Goal: Task Accomplishment & Management: Complete application form

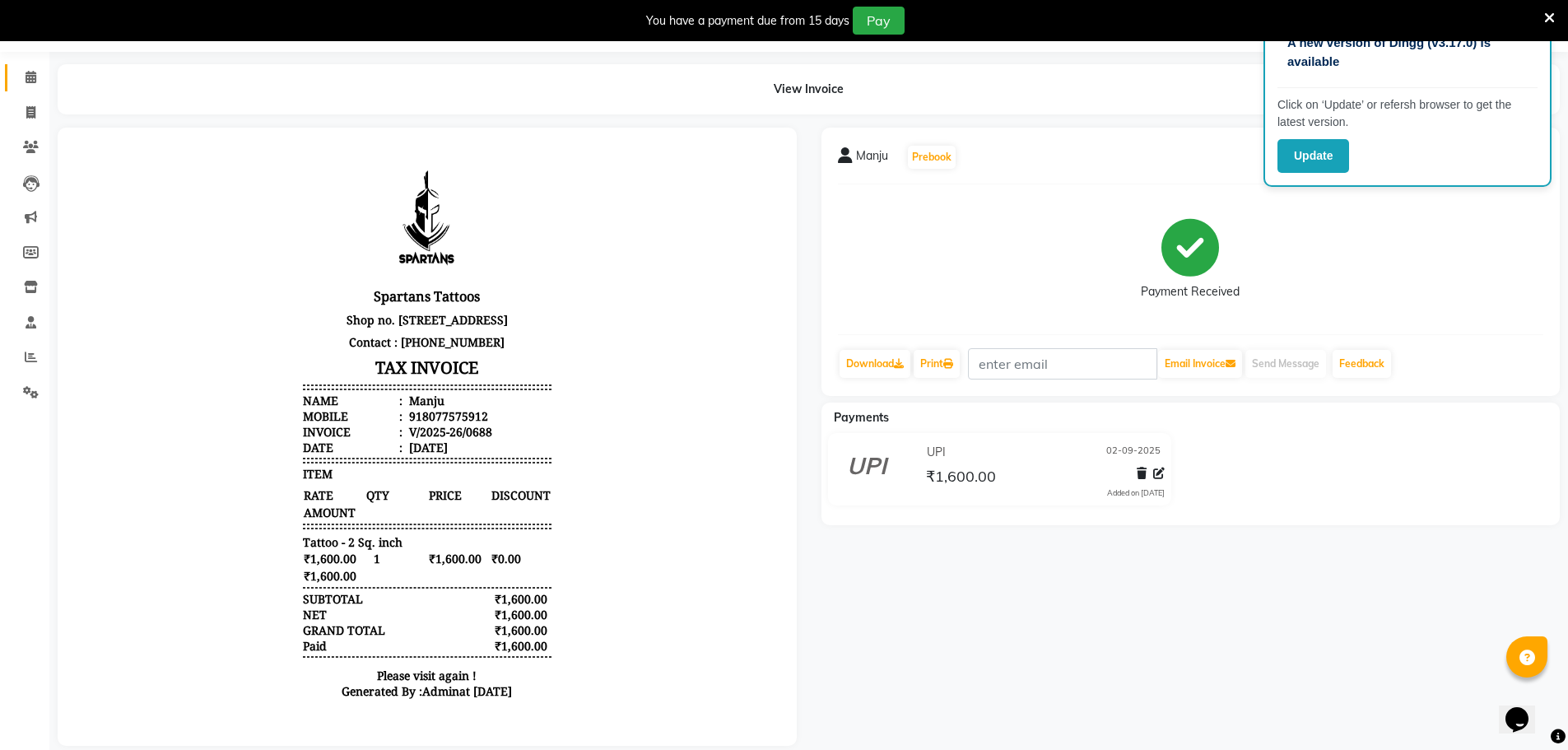
click at [38, 75] on span at bounding box center [31, 77] width 29 height 19
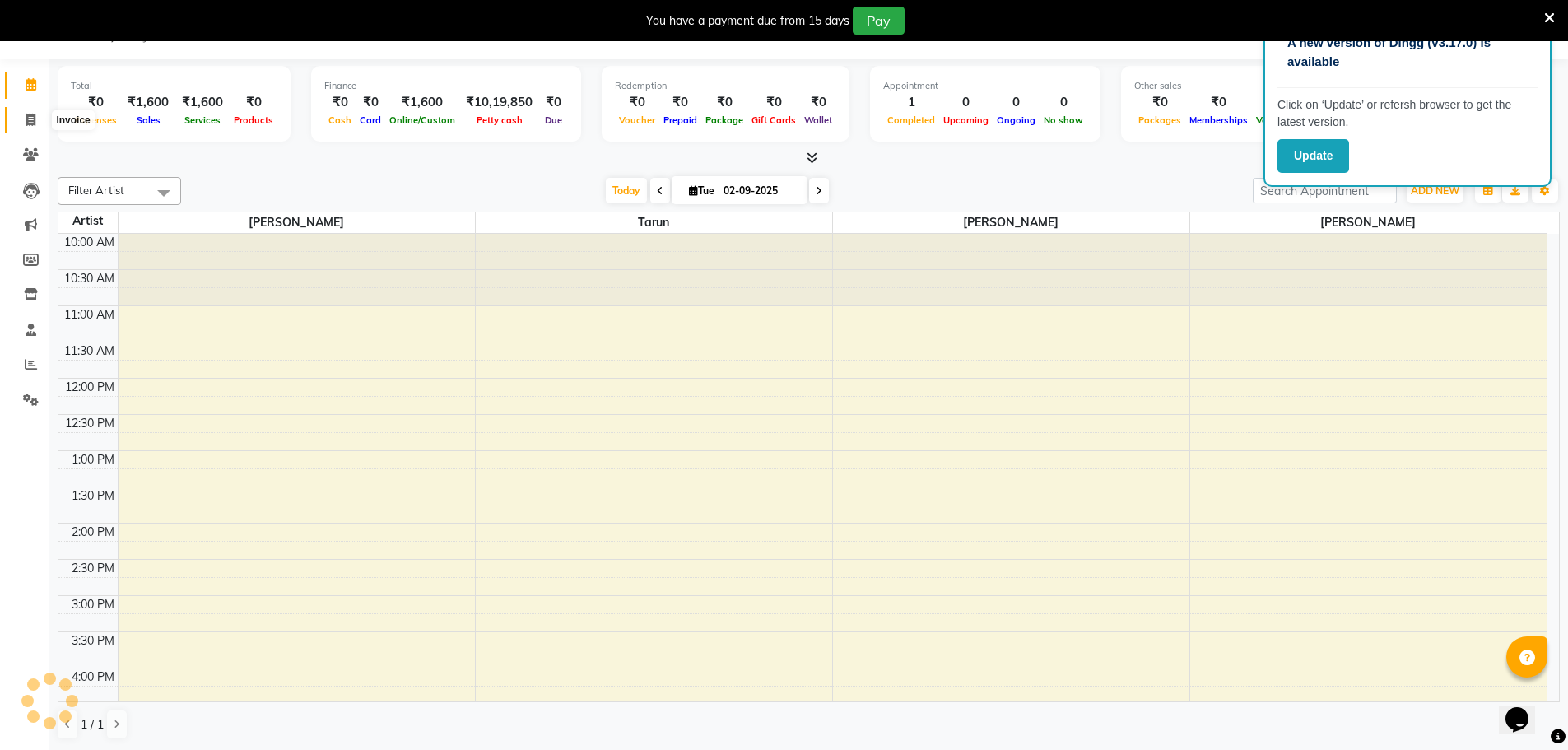
click at [31, 114] on icon at bounding box center [30, 120] width 9 height 13
select select "service"
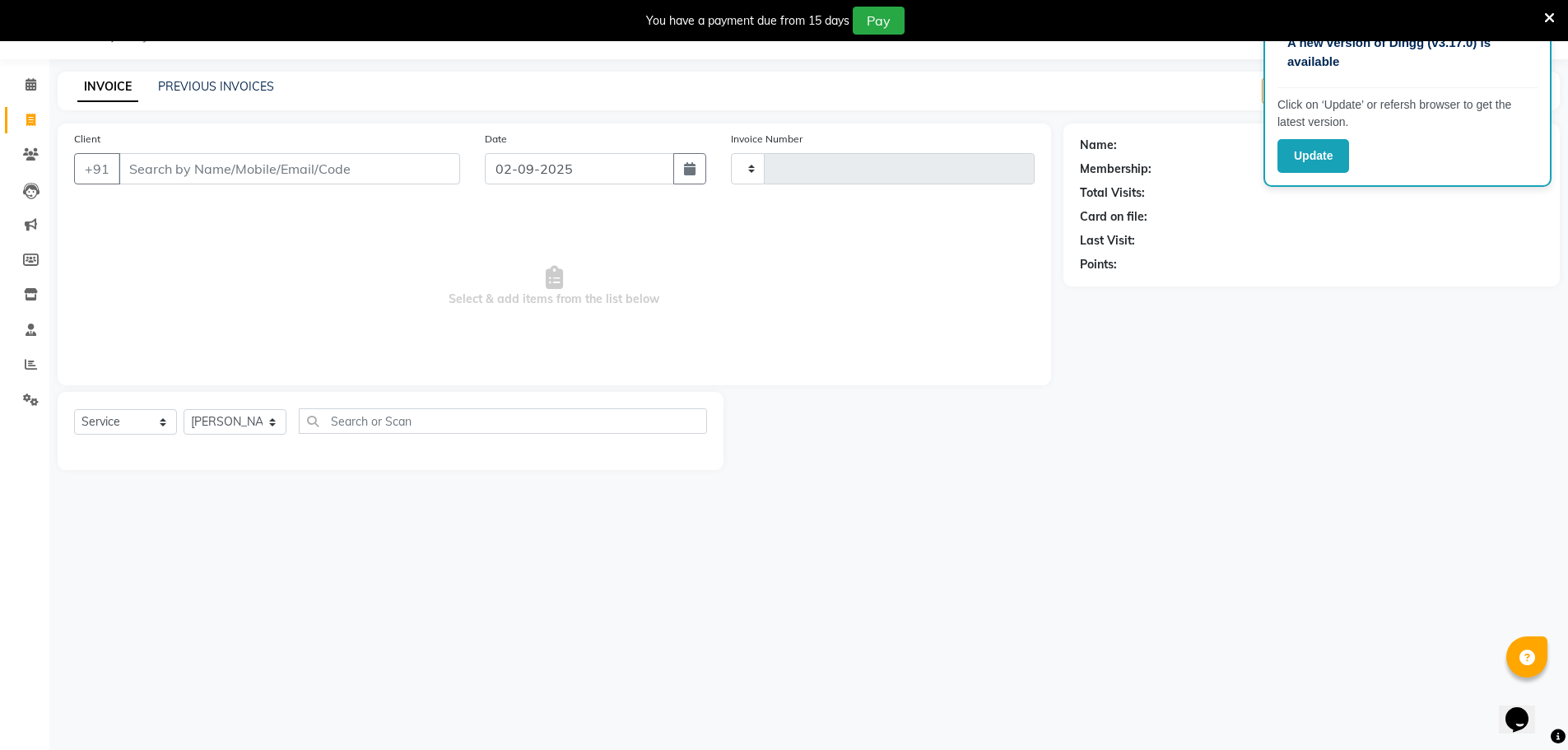
type input "0689"
select select "6556"
click at [26, 82] on icon at bounding box center [30, 84] width 11 height 13
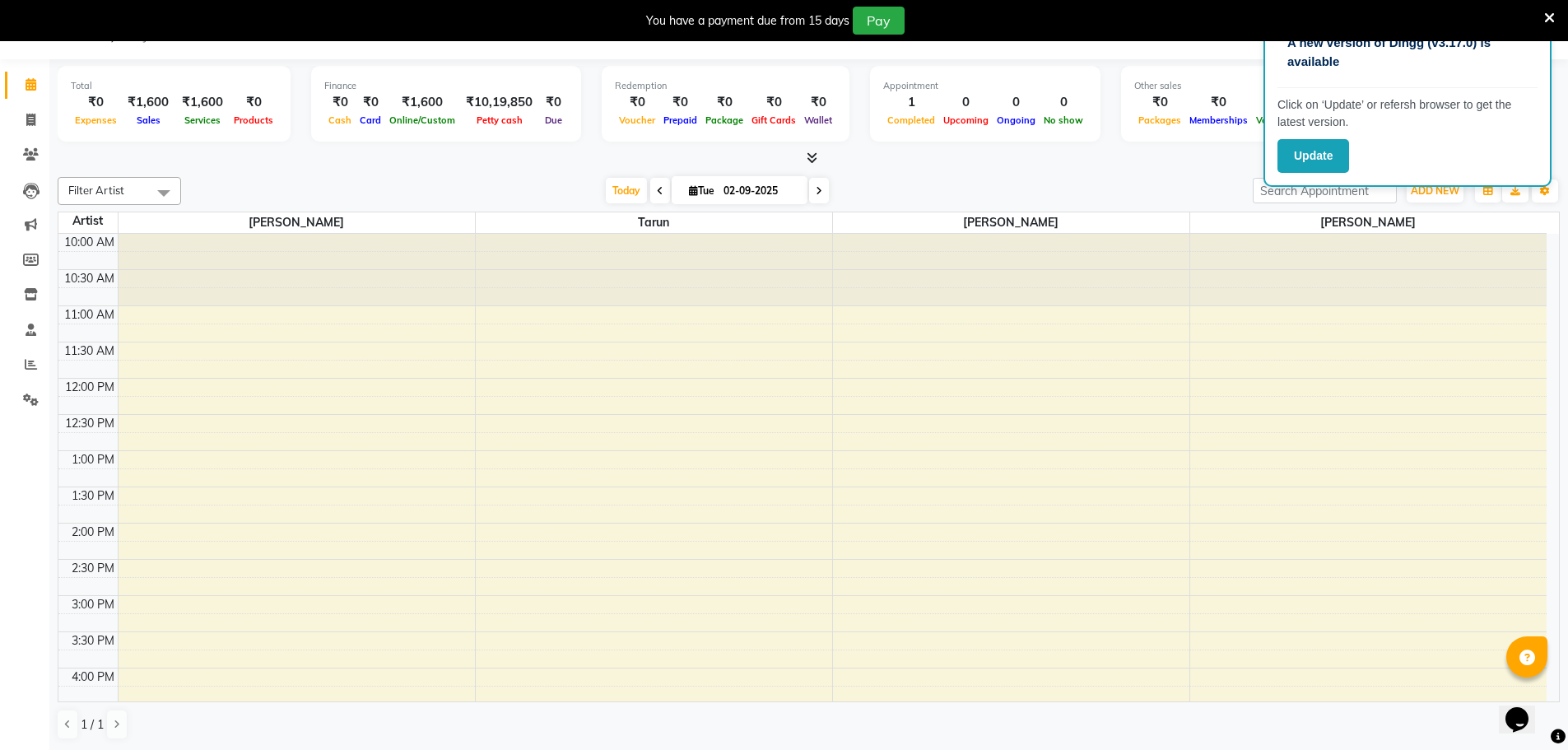
click at [30, 134] on li "Invoice" at bounding box center [24, 121] width 50 height 35
click at [36, 111] on span at bounding box center [31, 120] width 29 height 19
select select "service"
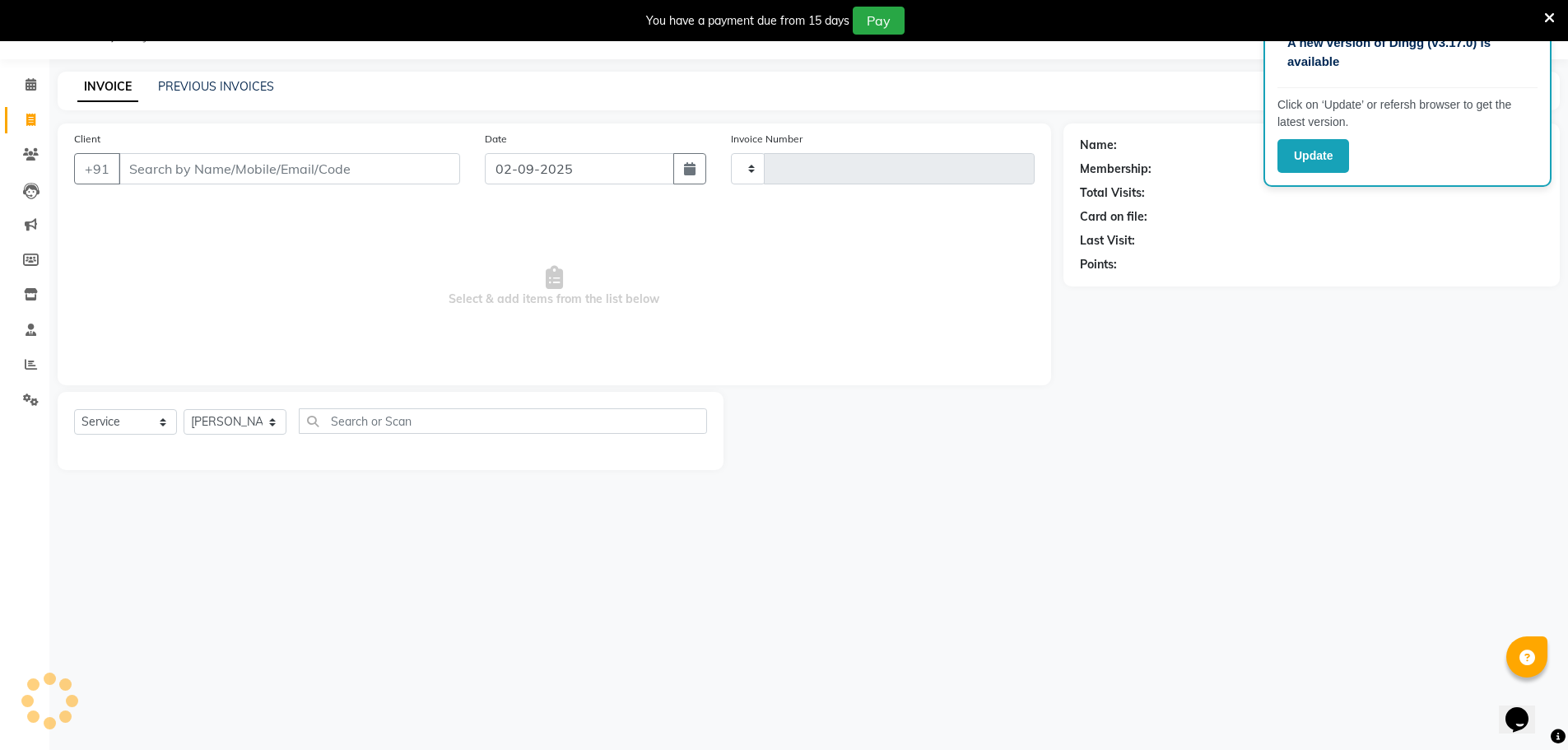
type input "0689"
select select "6556"
click at [177, 168] on input "Client" at bounding box center [289, 169] width 342 height 31
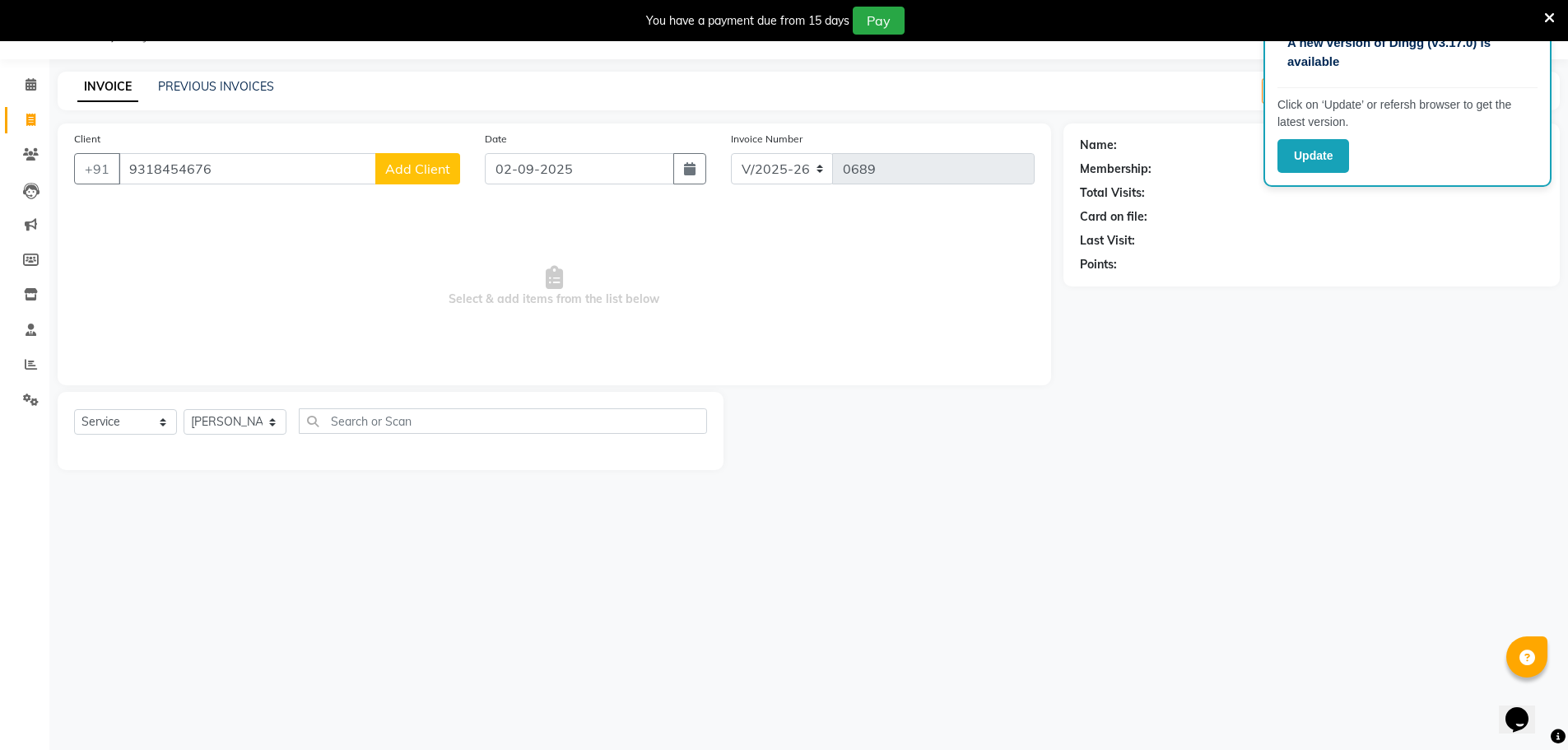
type input "9318454676"
click at [410, 167] on span "Add Client" at bounding box center [417, 169] width 65 height 17
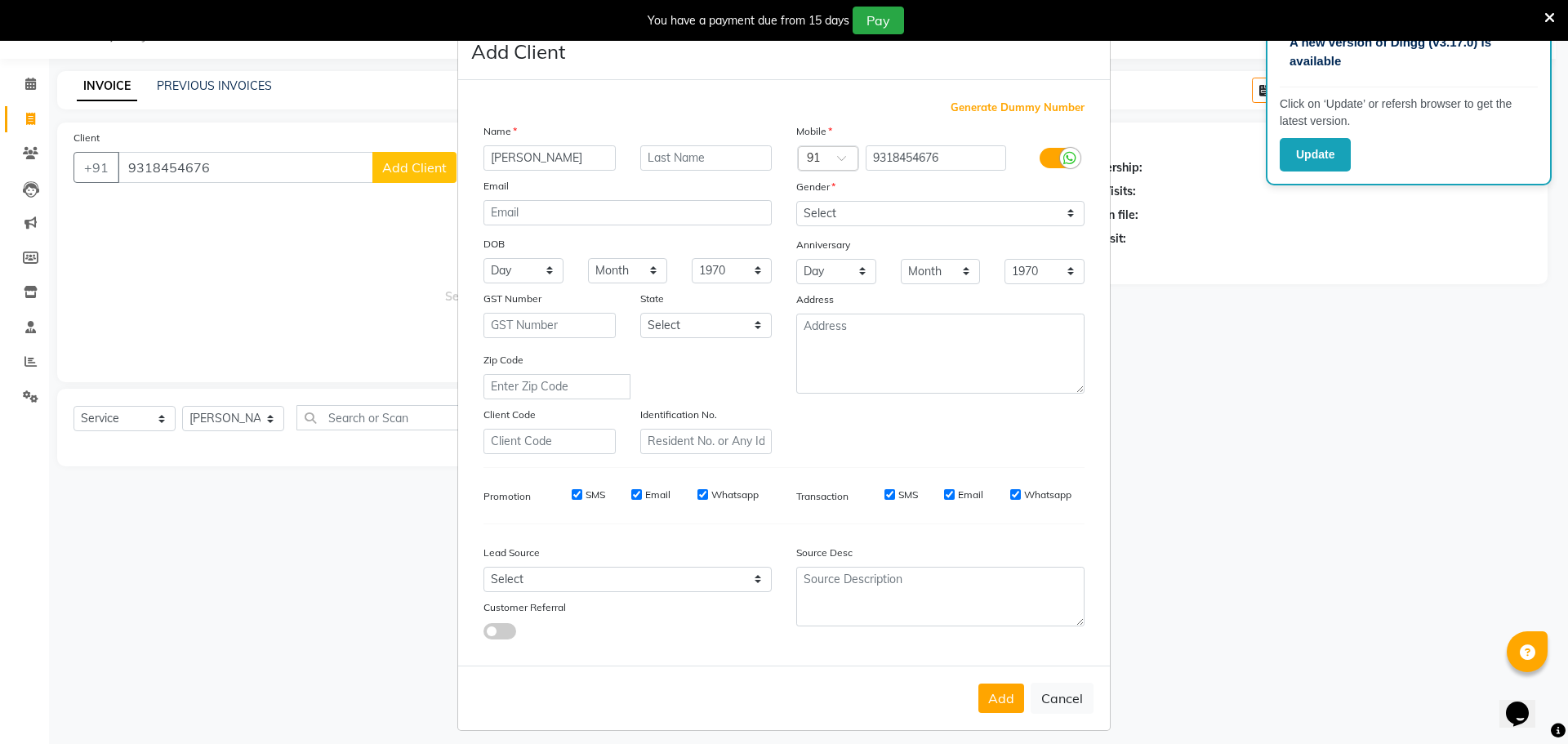
type input "[PERSON_NAME]"
click at [815, 216] on select "Select [DEMOGRAPHIC_DATA] [DEMOGRAPHIC_DATA] Other Prefer Not To Say" at bounding box center [941, 214] width 288 height 25
select select "[DEMOGRAPHIC_DATA]"
click at [797, 201] on select "Select [DEMOGRAPHIC_DATA] [DEMOGRAPHIC_DATA] Other Prefer Not To Say" at bounding box center [941, 214] width 288 height 25
click at [586, 575] on select "Select Walk-in Referral Internet Friend Word of Mouth Advertisement Facebook Ju…" at bounding box center [627, 579] width 288 height 25
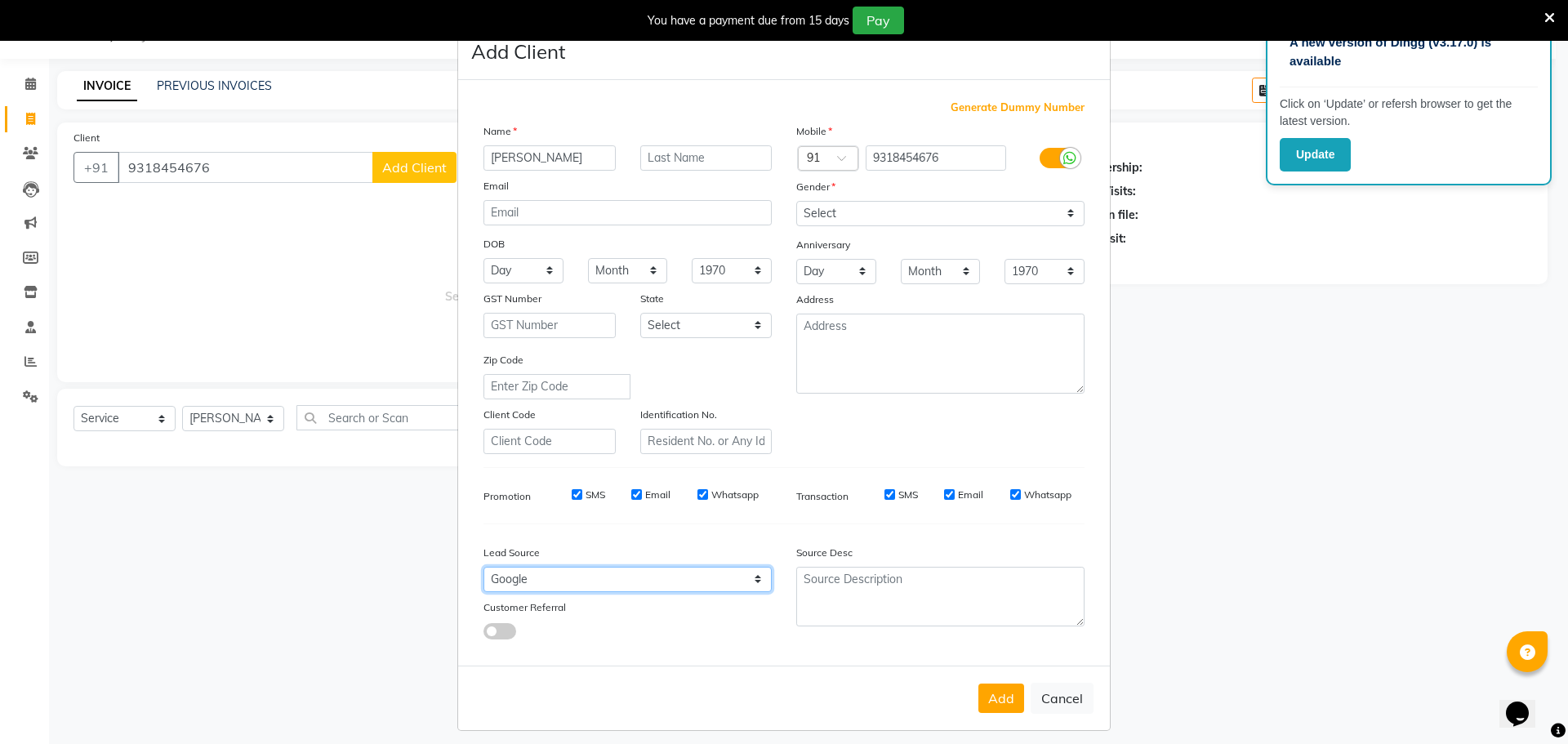
click at [483, 566] on select "Select Walk-in Referral Internet Friend Word of Mouth Advertisement Facebook Ju…" at bounding box center [627, 579] width 288 height 25
click at [566, 582] on select "Select Walk-in Referral Internet Friend Word of Mouth Advertisement Facebook Ju…" at bounding box center [627, 579] width 288 height 25
select select "46587"
click at [483, 566] on select "Select Walk-in Referral Internet Friend Word of Mouth Advertisement Facebook Ju…" at bounding box center [627, 579] width 288 height 25
drag, startPoint x: 982, startPoint y: 696, endPoint x: 911, endPoint y: 678, distance: 73.2
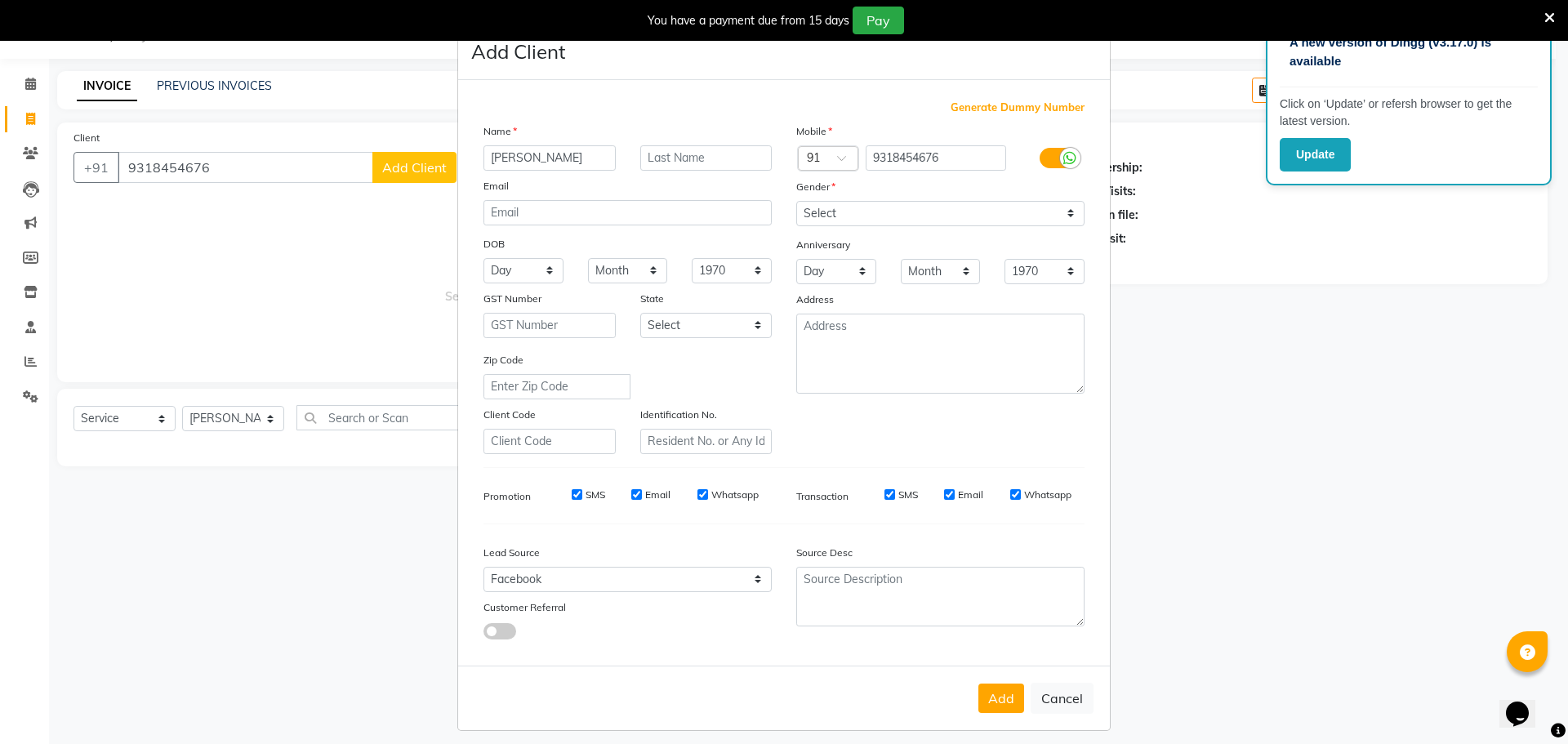
click at [982, 695] on button "Add" at bounding box center [1001, 698] width 45 height 29
select select
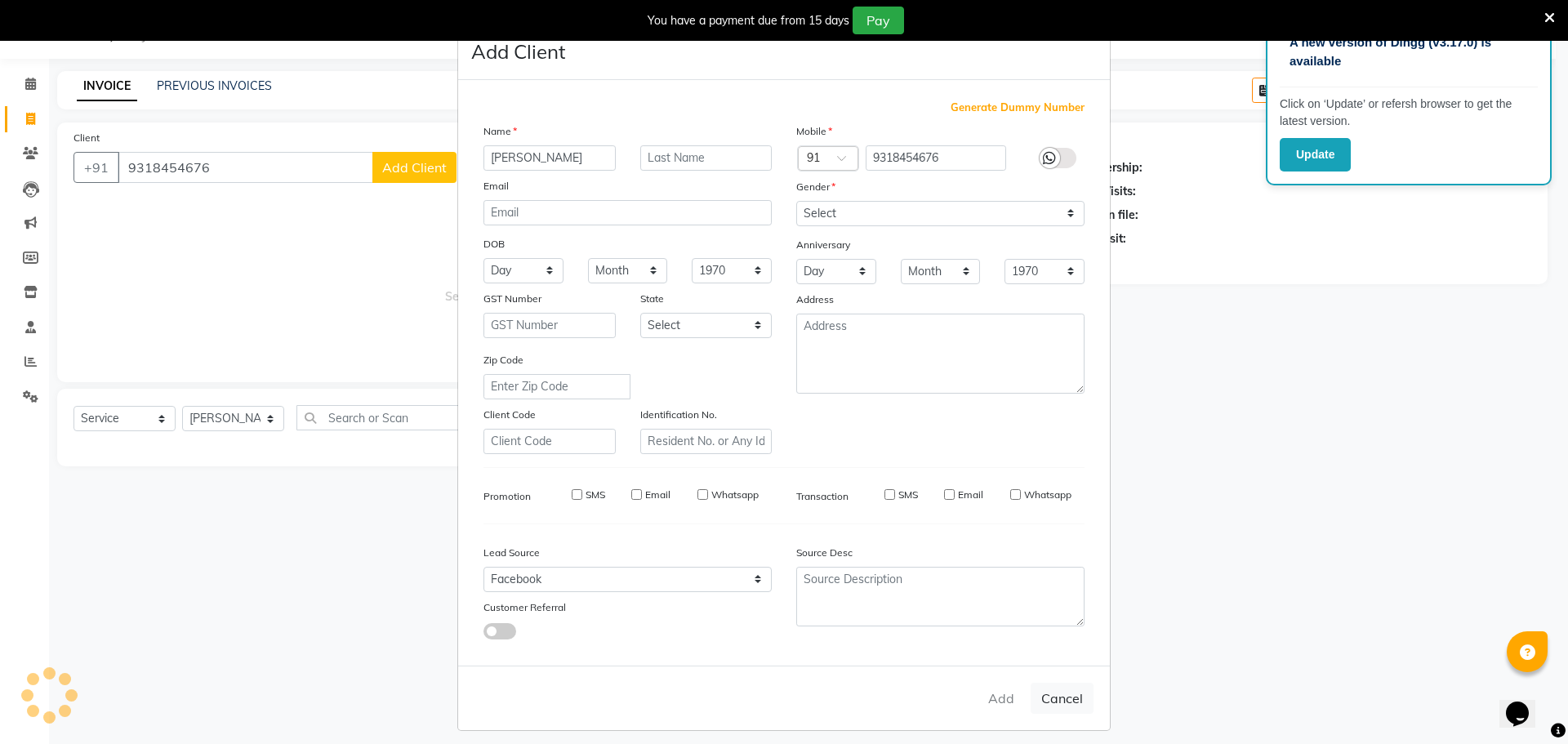
select select
checkbox input "false"
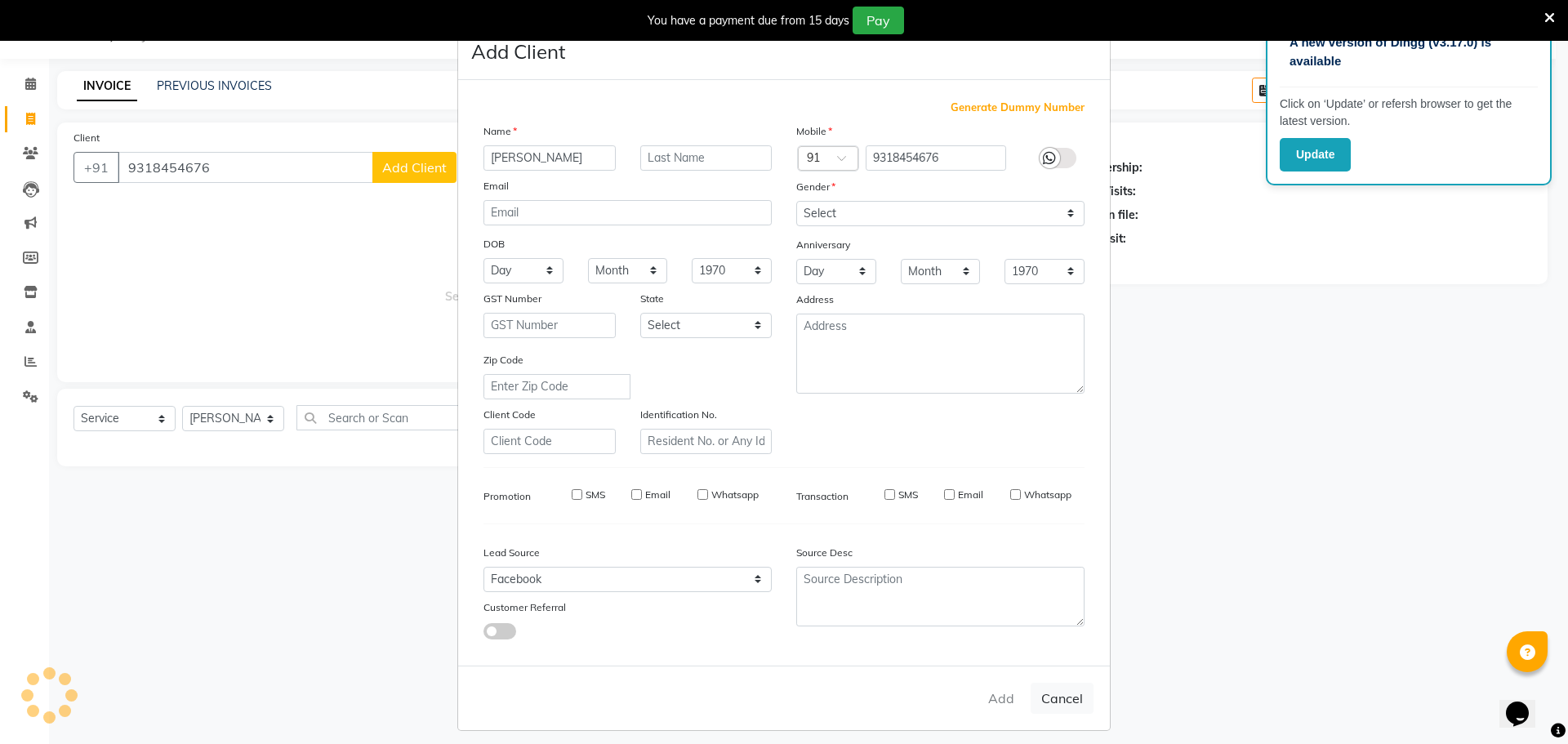
checkbox input "false"
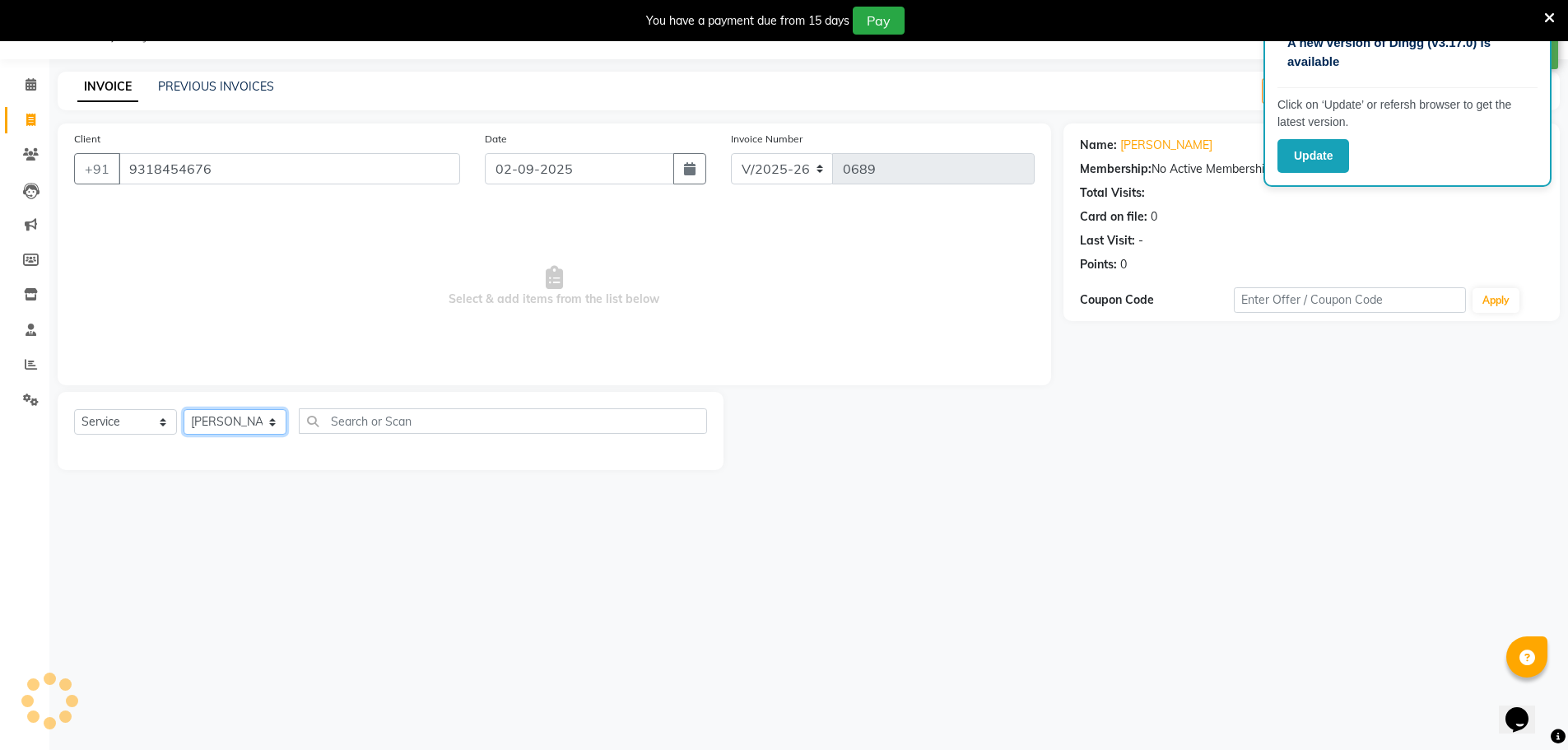
click at [238, 417] on select "[PERSON_NAME] [PERSON_NAME] [PERSON_NAME]" at bounding box center [235, 422] width 103 height 25
select select "58257"
click at [183, 409] on select "[PERSON_NAME] [PERSON_NAME] [PERSON_NAME]" at bounding box center [235, 422] width 103 height 25
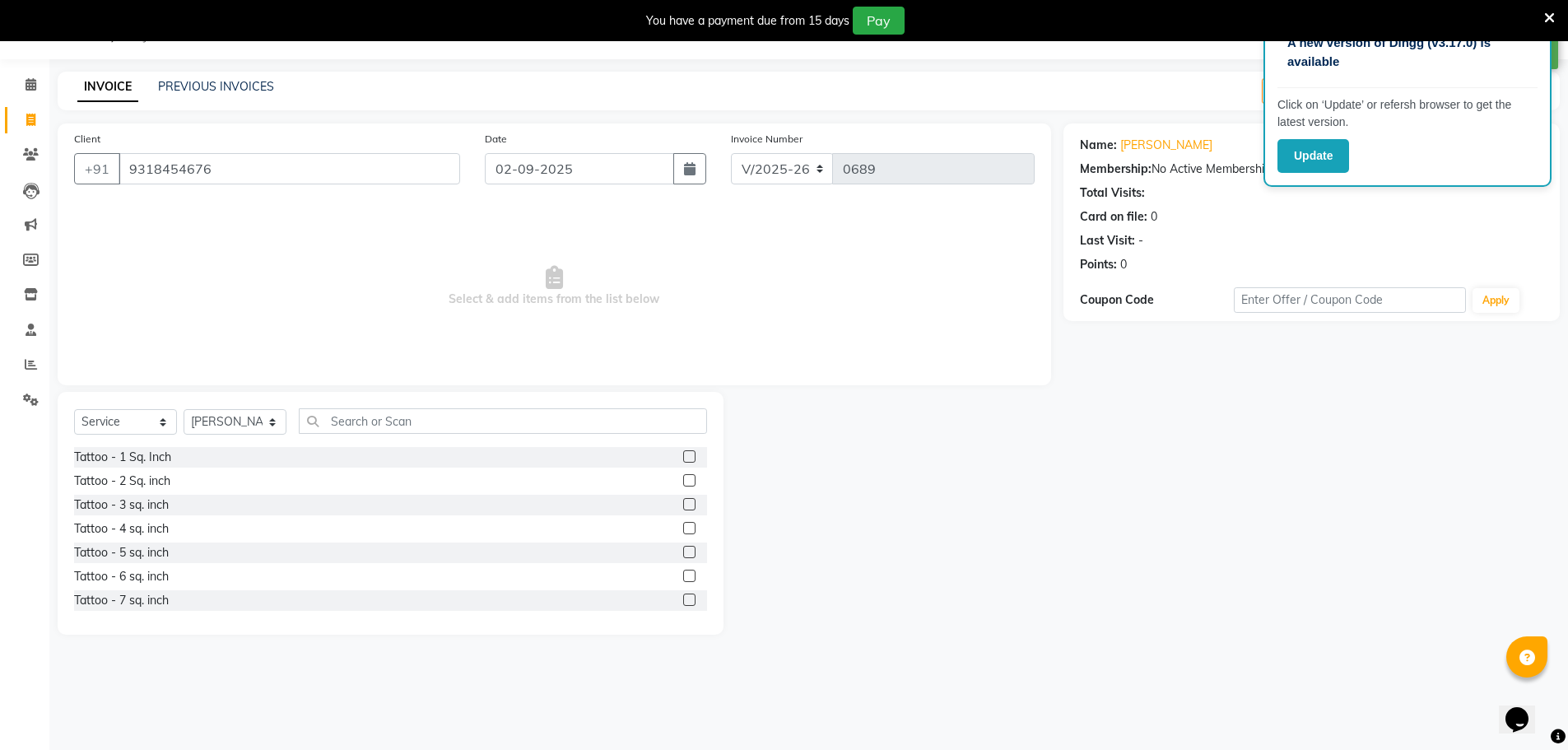
click at [683, 480] on label at bounding box center [689, 480] width 13 height 13
click at [683, 480] on input "checkbox" at bounding box center [688, 480] width 11 height 11
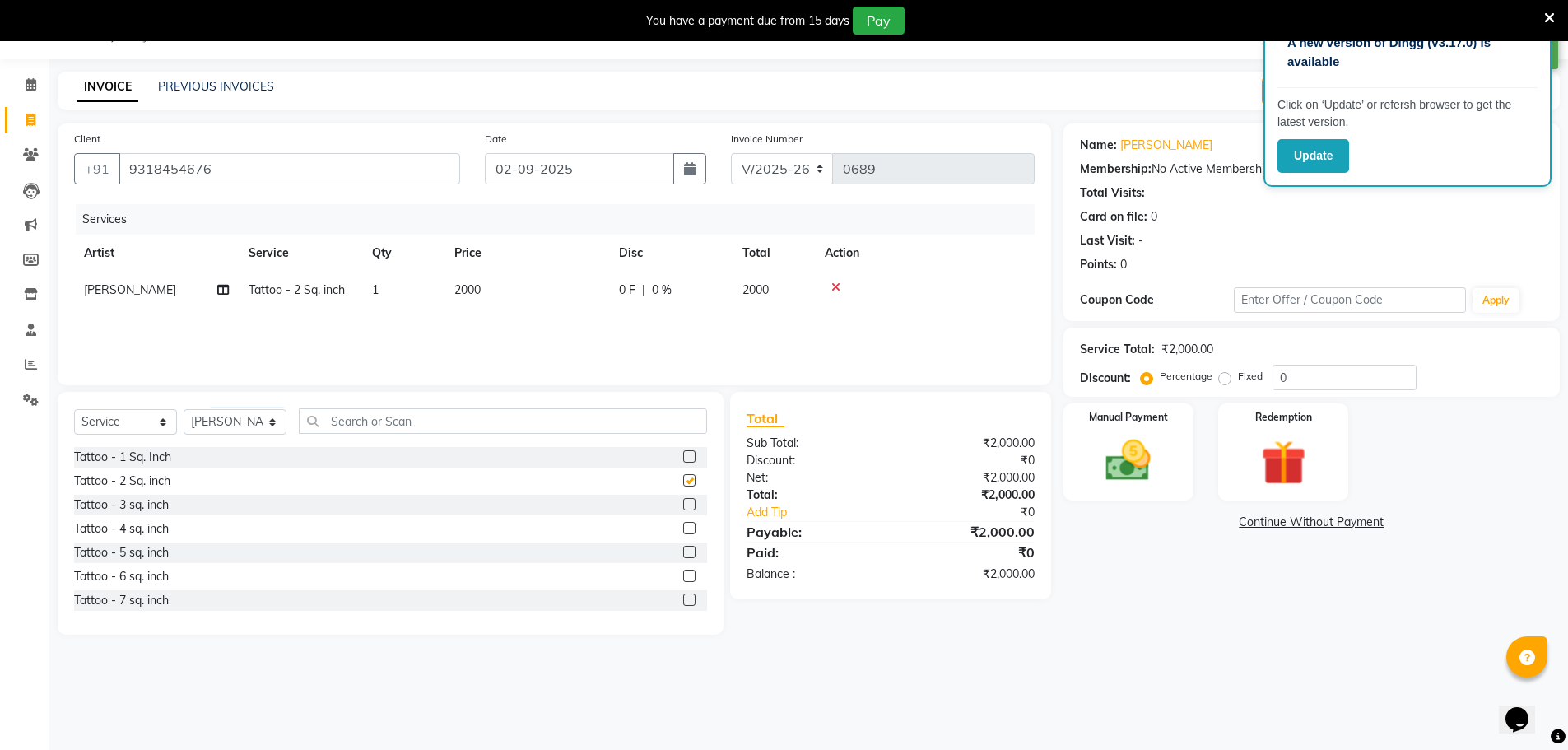
checkbox input "false"
click at [458, 285] on span "2000" at bounding box center [467, 289] width 26 height 15
select select "58257"
click at [941, 290] on icon at bounding box center [941, 287] width 9 height 12
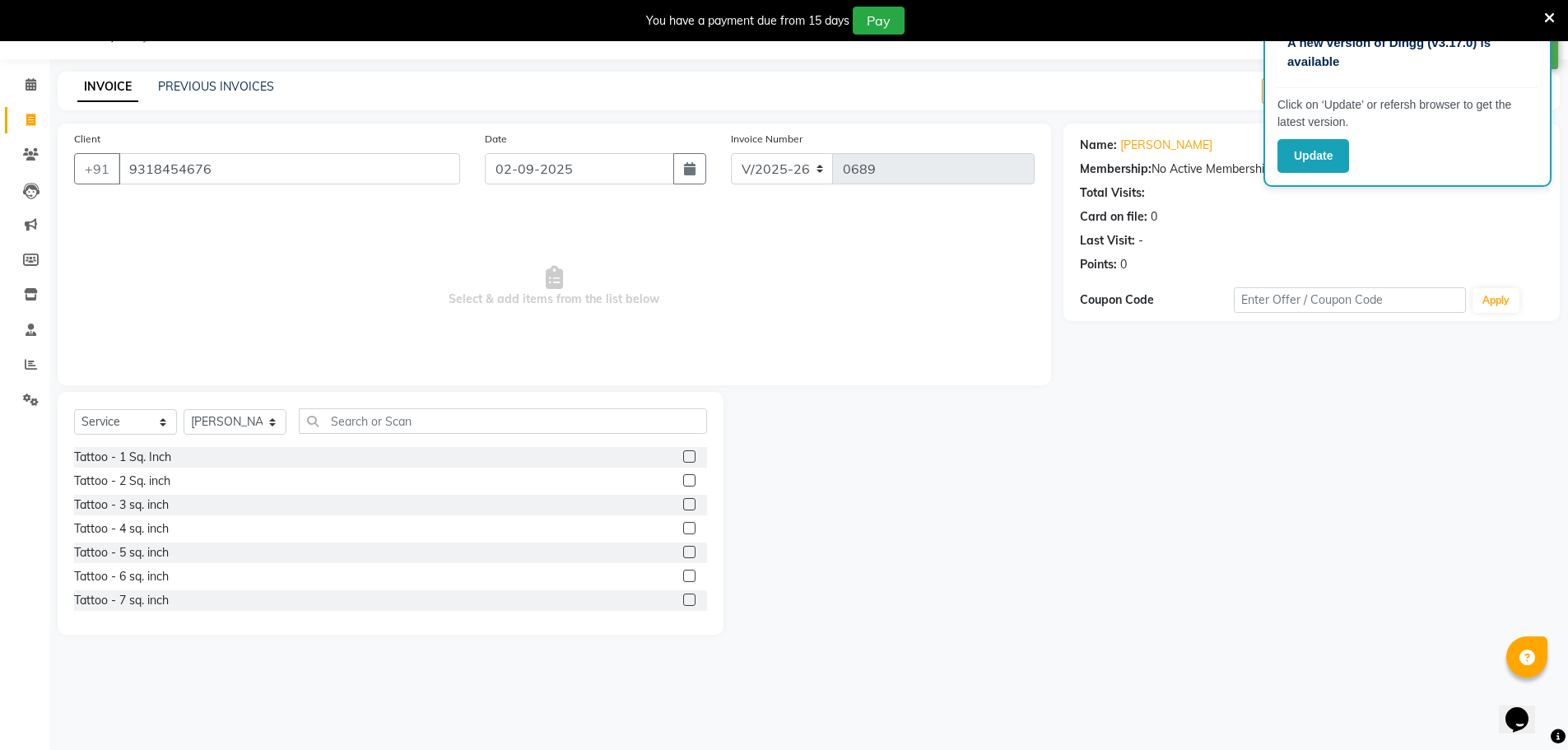
click at [683, 455] on label at bounding box center [689, 456] width 13 height 13
click at [683, 455] on input "checkbox" at bounding box center [688, 457] width 11 height 11
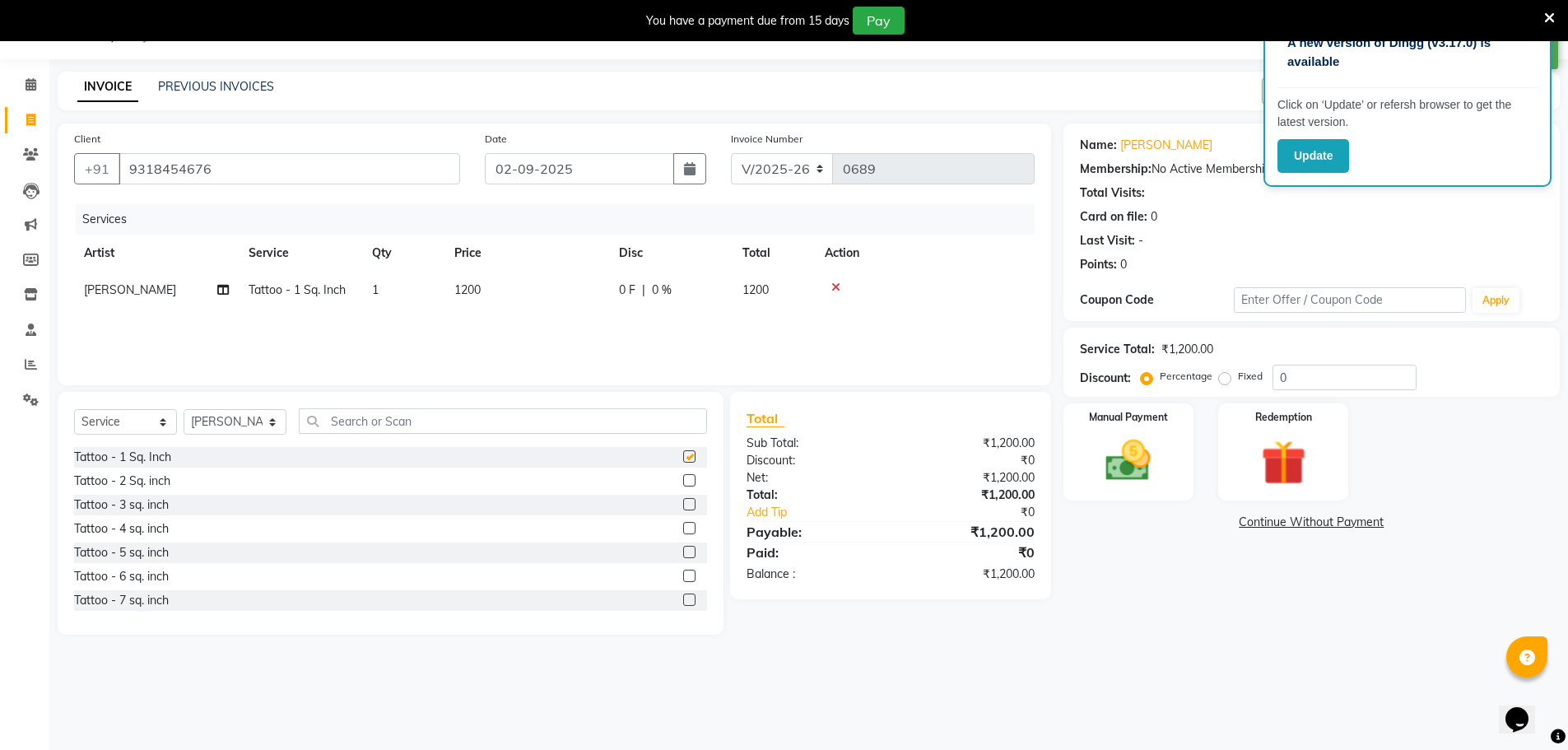
checkbox input "false"
click at [486, 285] on td "1200" at bounding box center [526, 290] width 165 height 37
select select "58257"
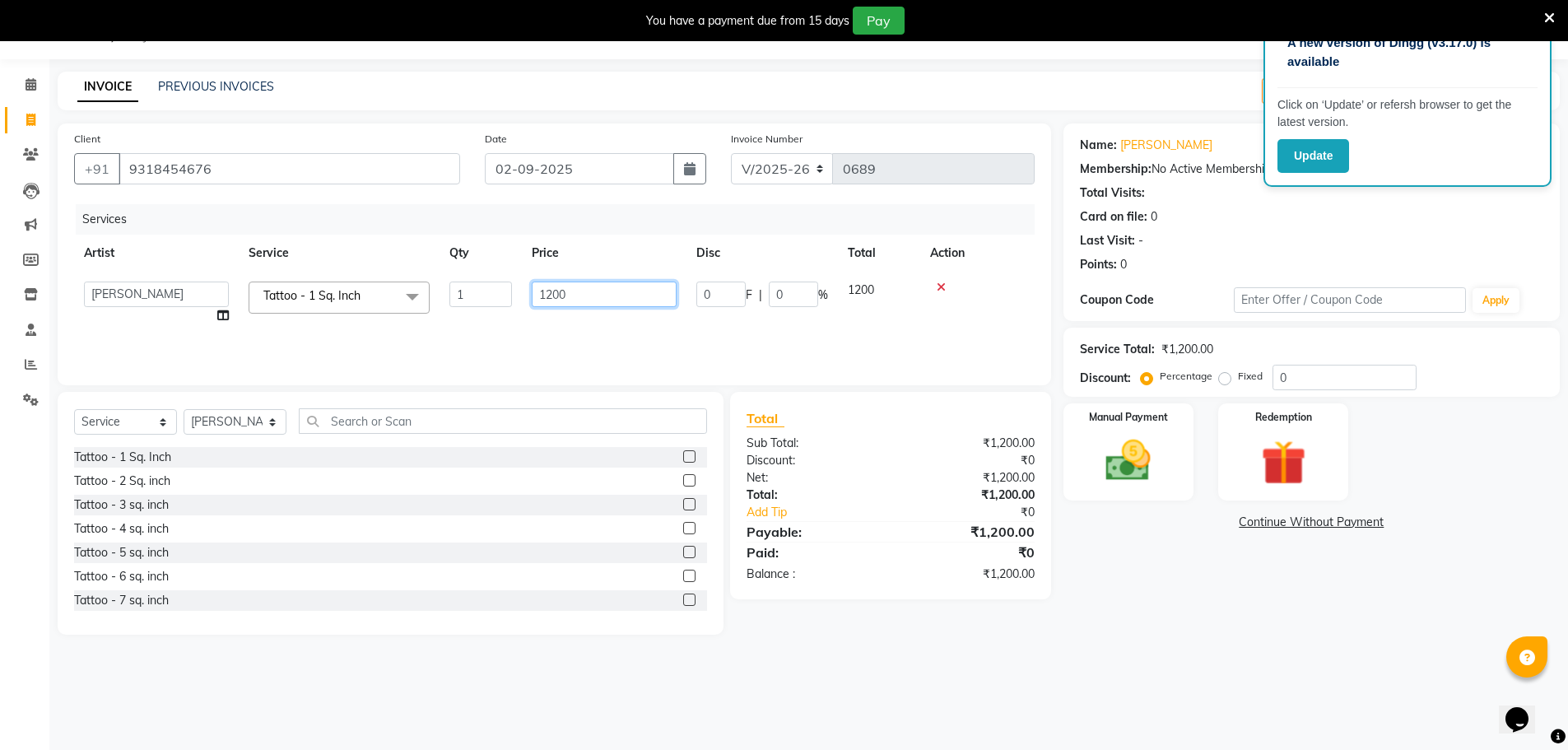
drag, startPoint x: 572, startPoint y: 291, endPoint x: 504, endPoint y: 301, distance: 68.7
click at [506, 301] on tr "[PERSON_NAME] [PERSON_NAME] Tarun Tattoo - 1 Sq. Inch x Tattoo - 1 Sq. Inch Tat…" at bounding box center [554, 303] width 960 height 62
type input "1400"
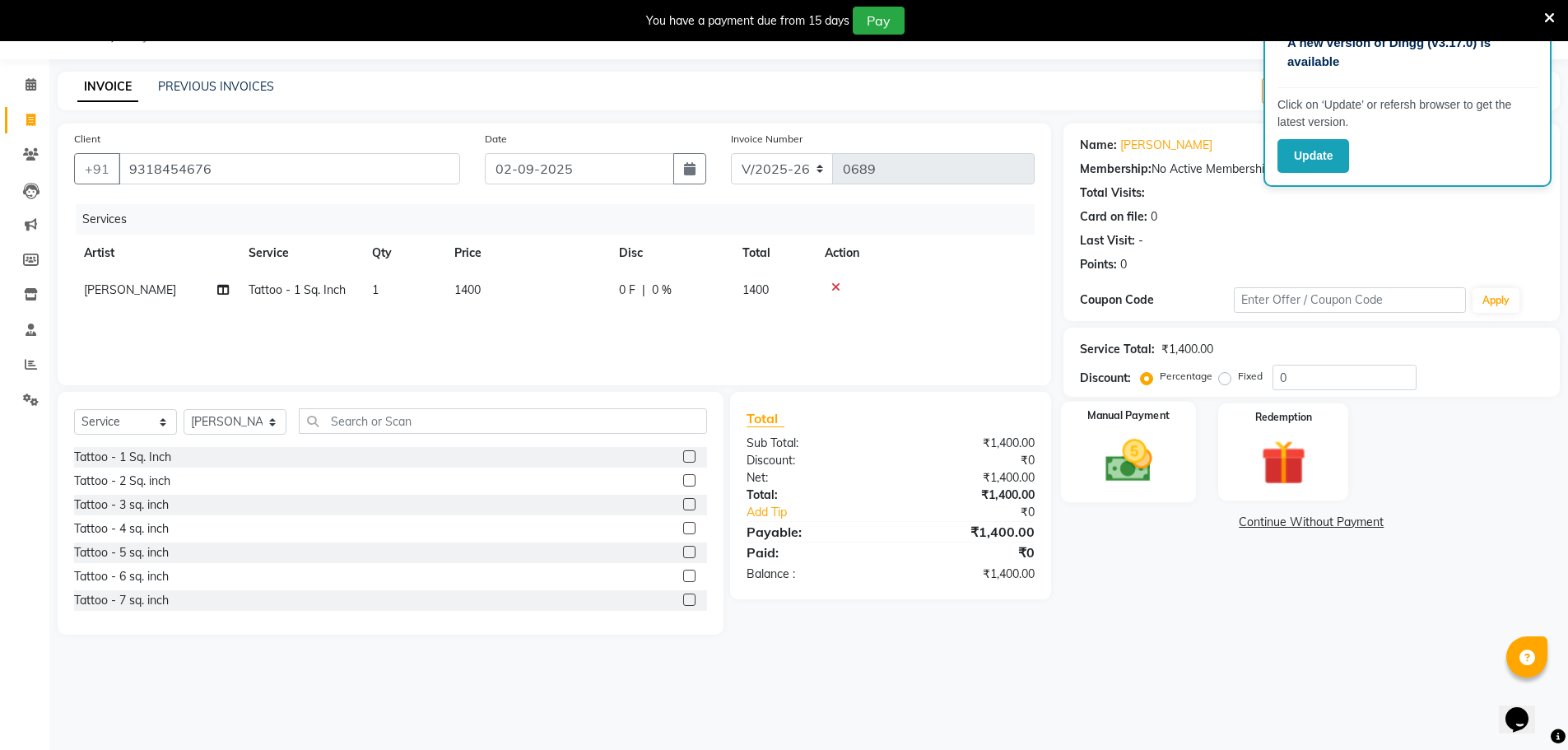
click at [1159, 437] on img at bounding box center [1129, 460] width 76 height 54
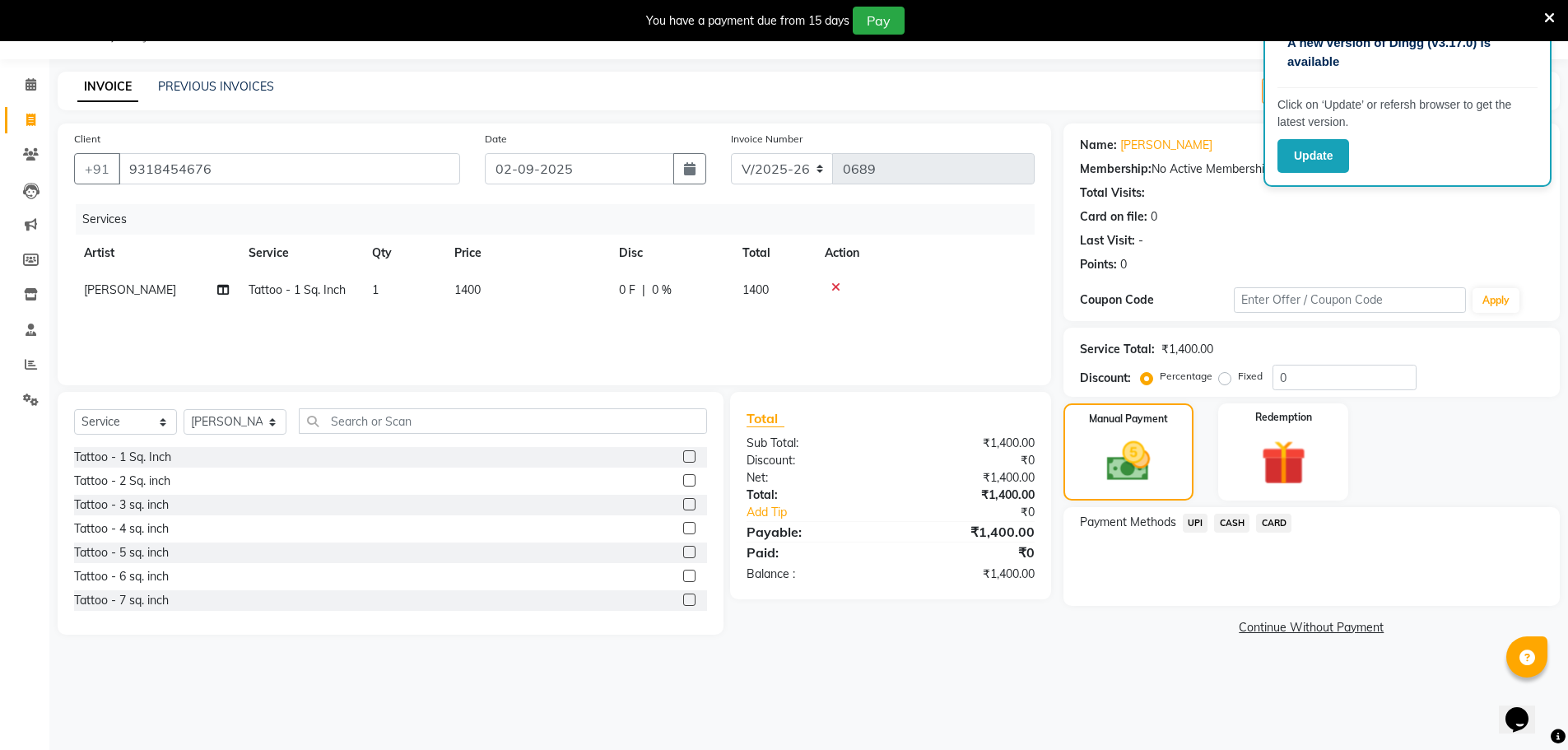
click at [1202, 525] on span "UPI" at bounding box center [1195, 522] width 25 height 19
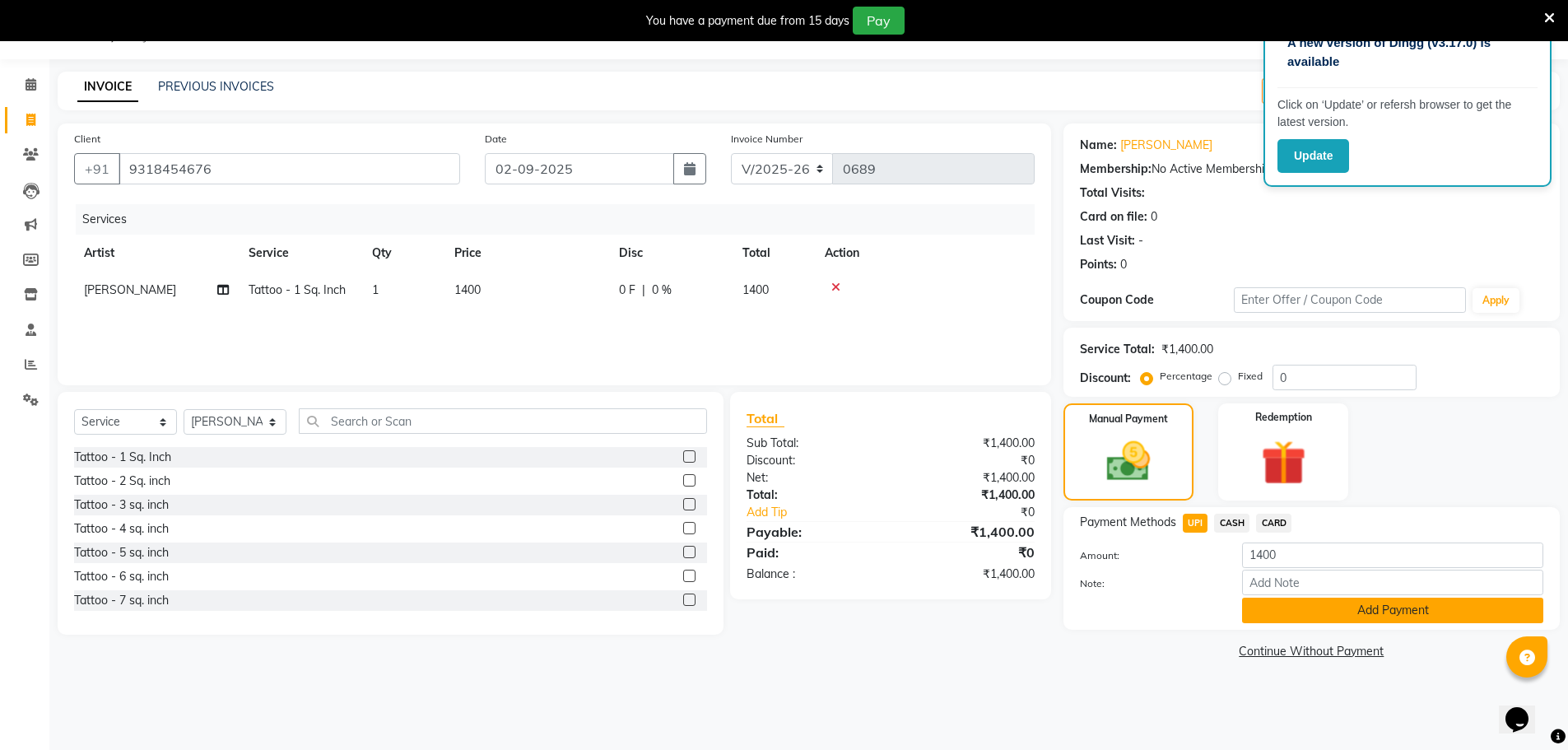
click at [1337, 606] on button "Add Payment" at bounding box center [1392, 610] width 301 height 25
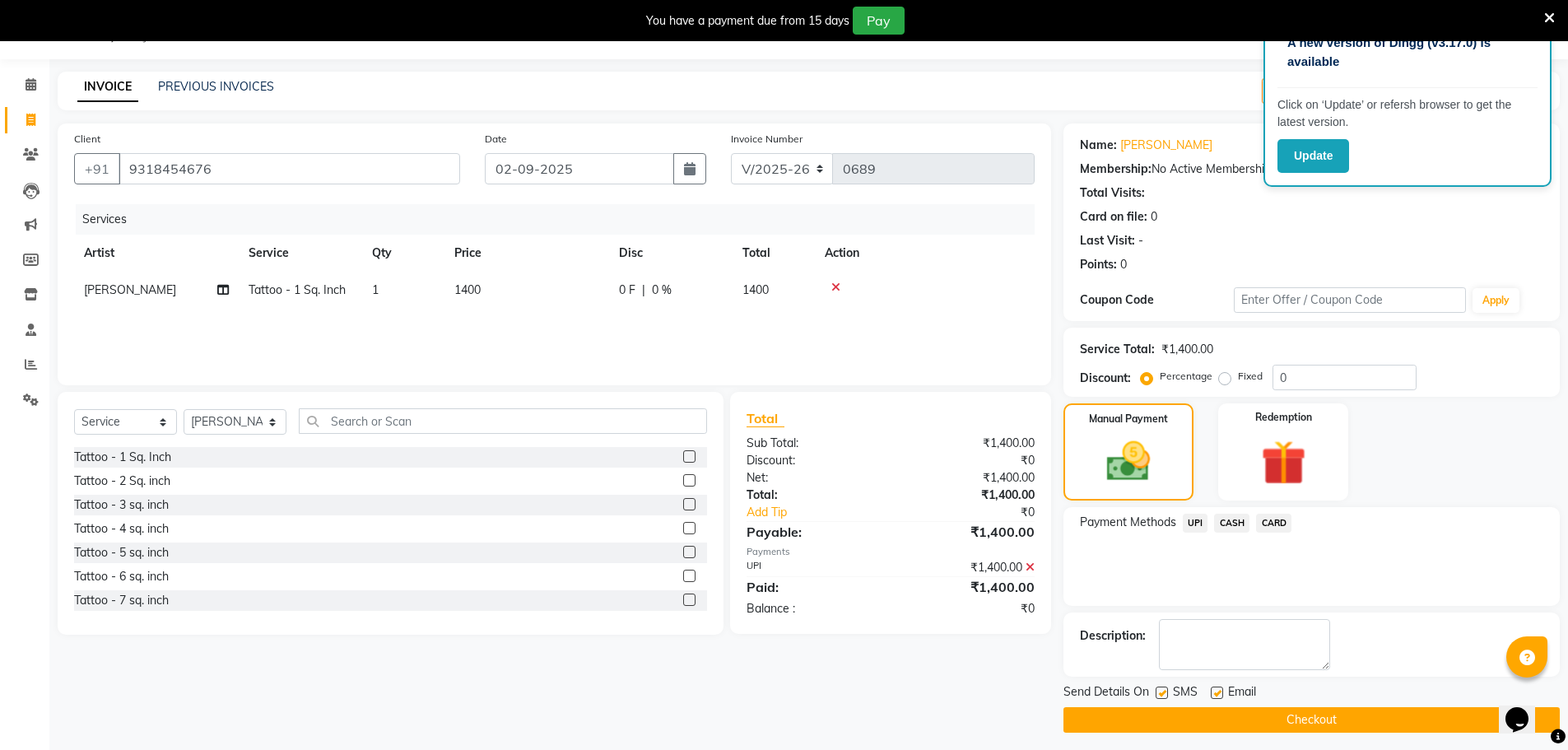
click at [1251, 709] on button "Checkout" at bounding box center [1312, 720] width 497 height 25
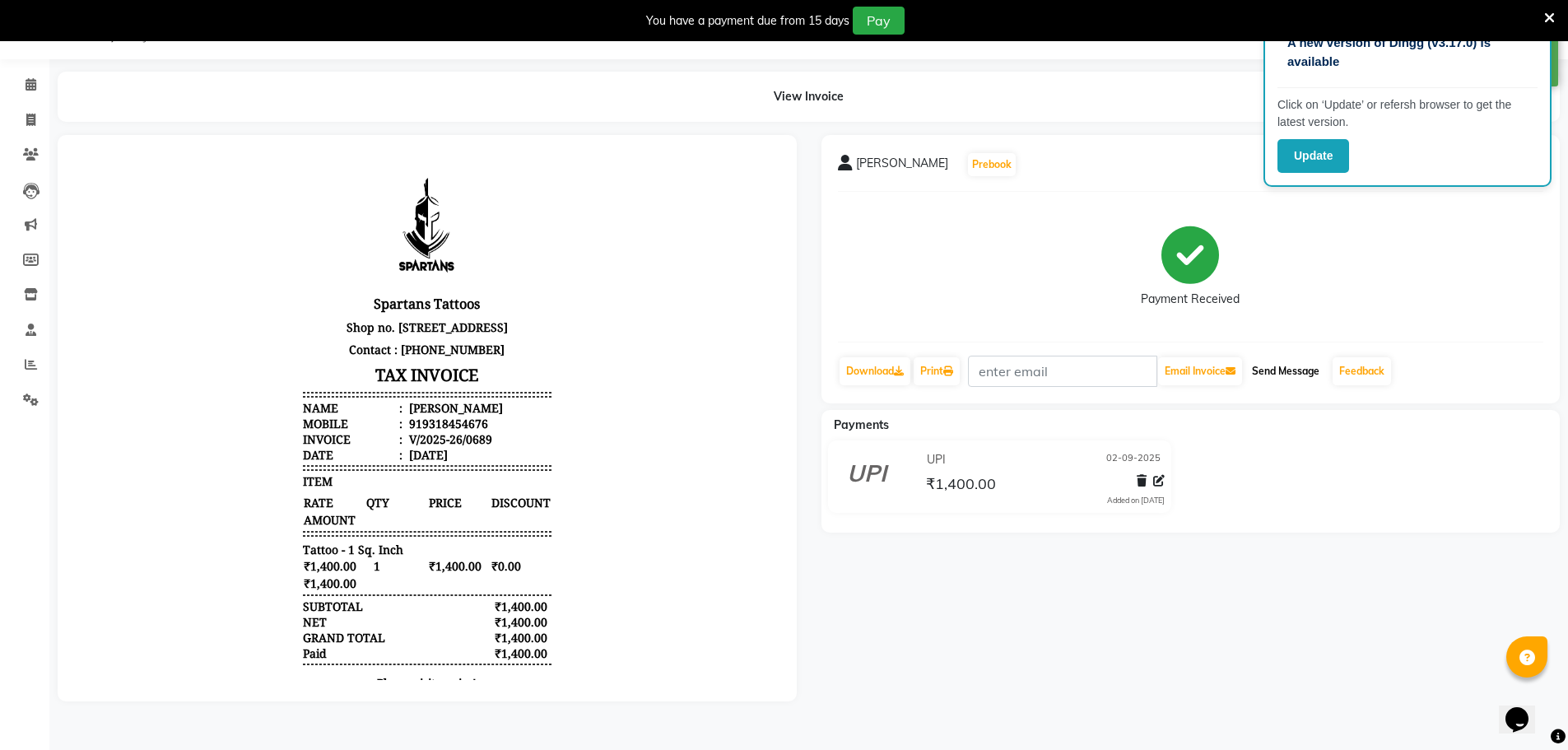
click at [1283, 363] on button "Send Message" at bounding box center [1285, 371] width 81 height 28
